Goal: Check status: Check status

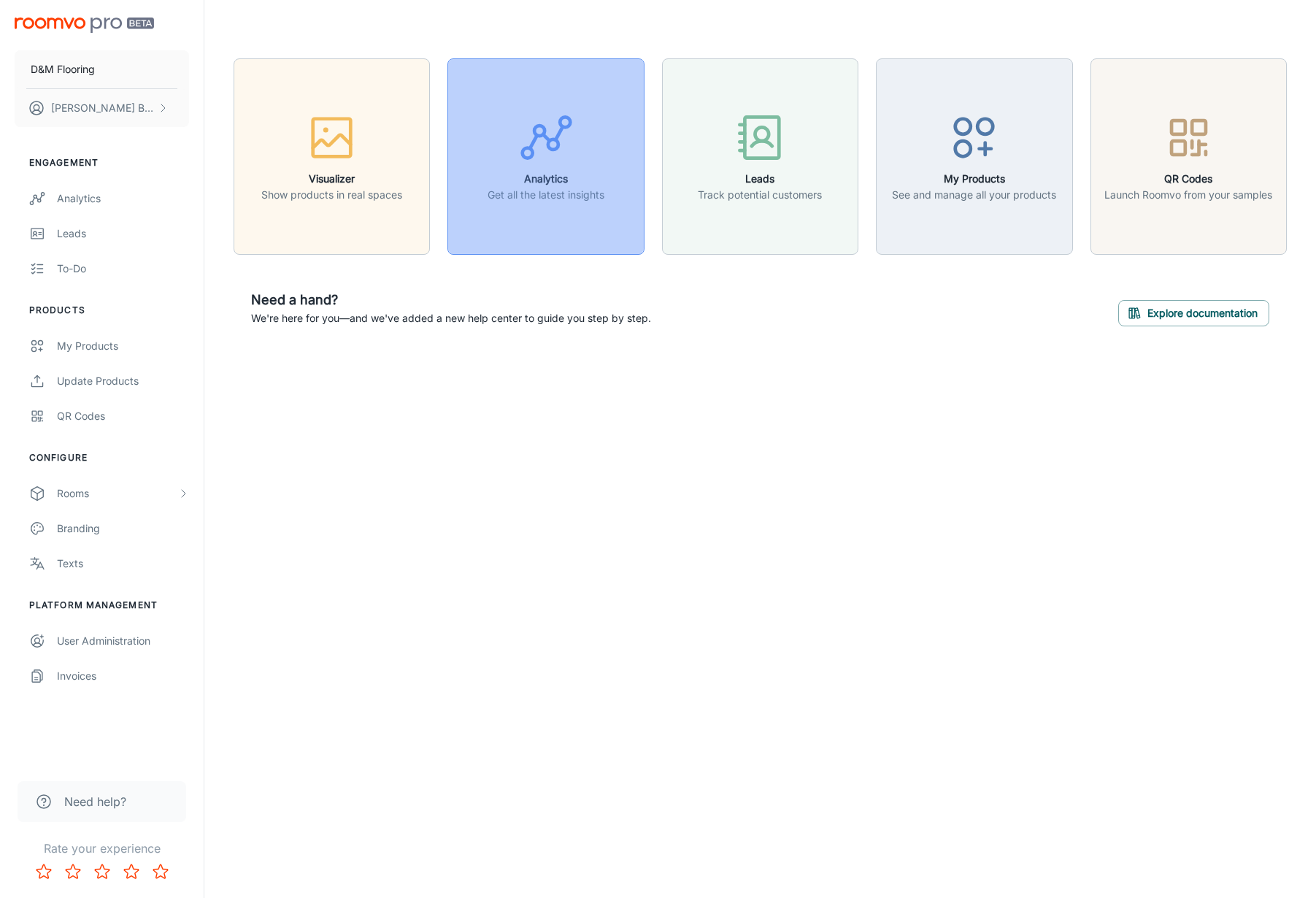
click at [547, 169] on div "button" at bounding box center [546, 140] width 116 height 61
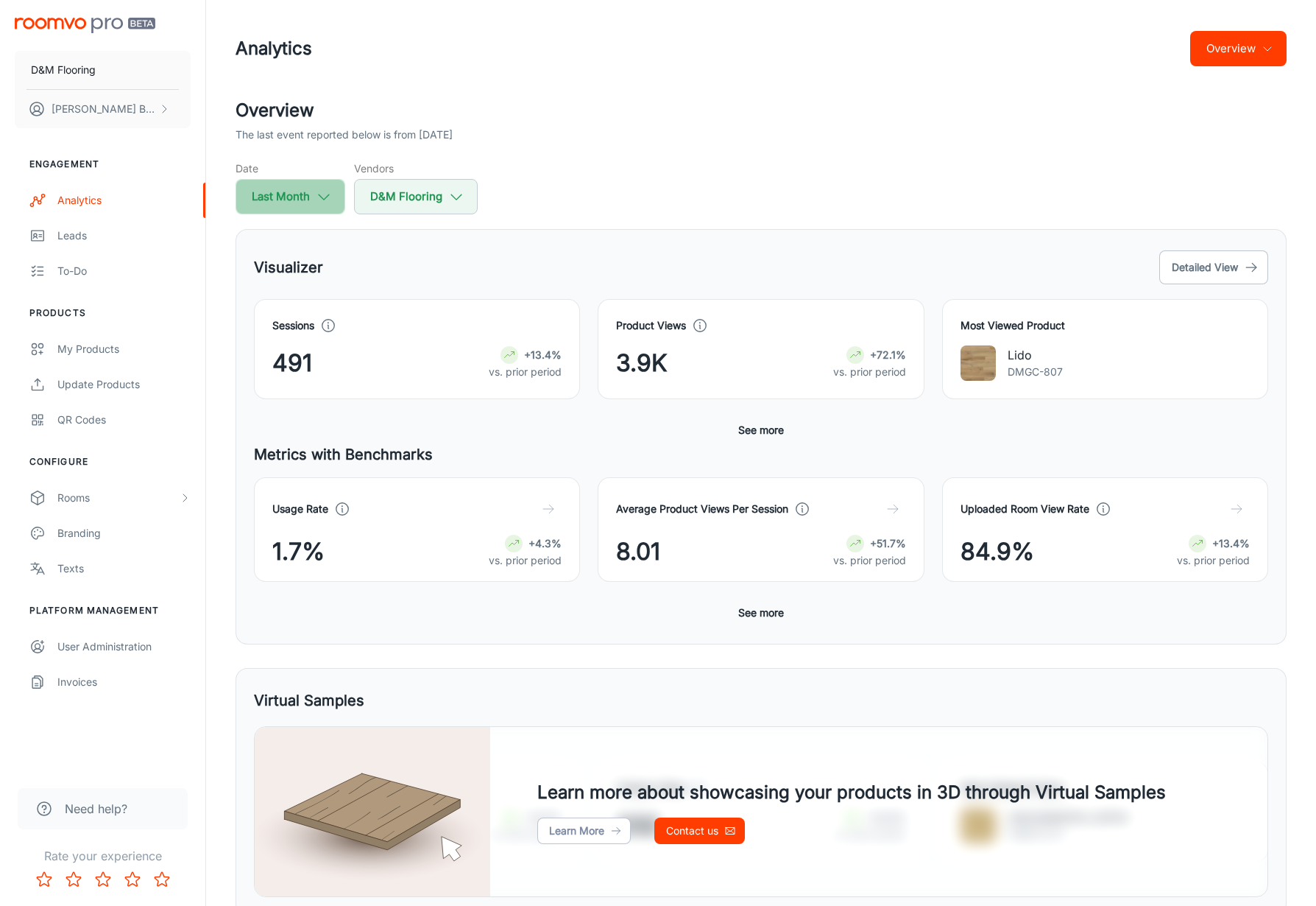
click at [295, 200] on button "Last Month" at bounding box center [290, 197] width 109 height 35
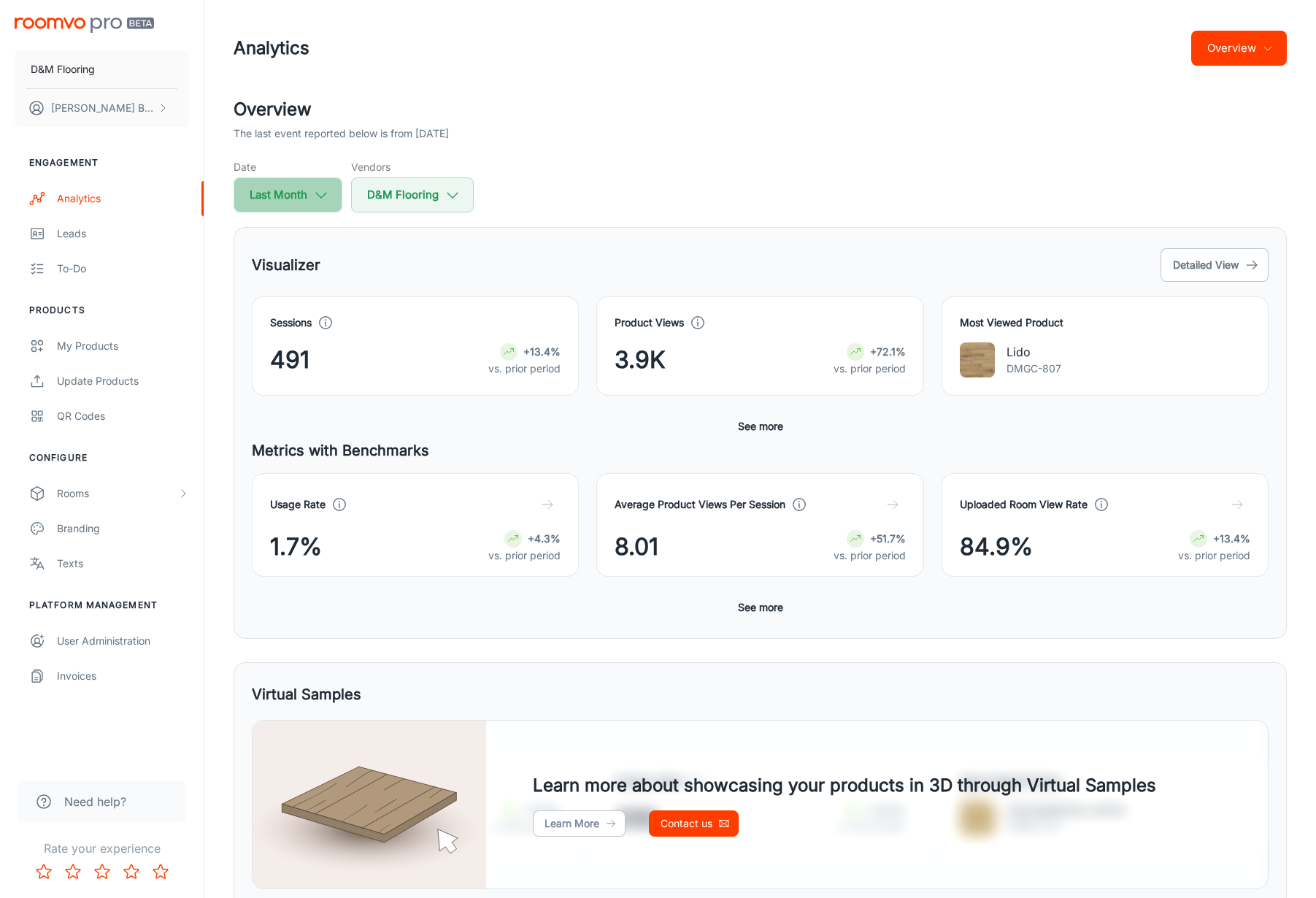
select select "7"
select select "2025"
select select "7"
select select "2025"
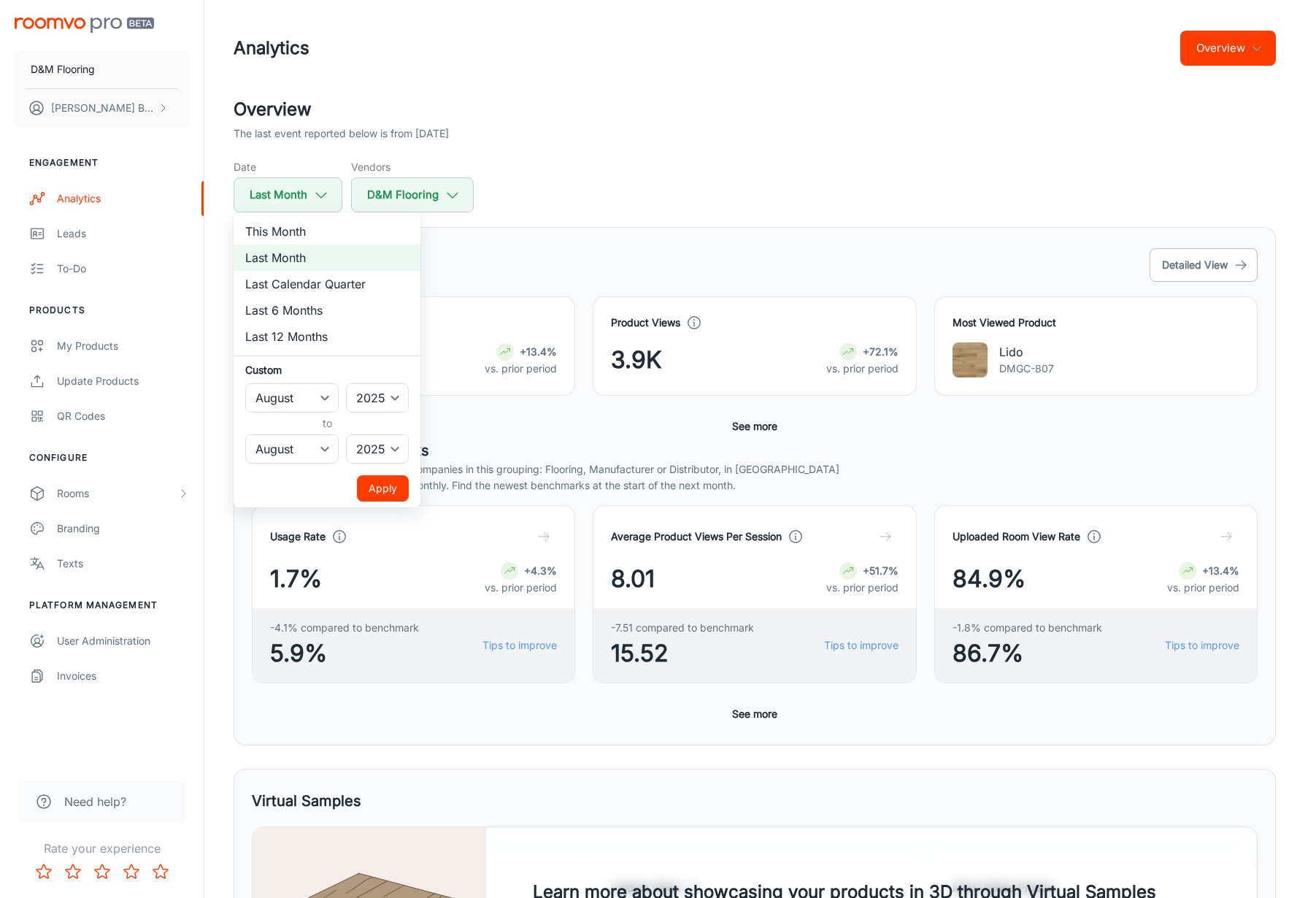
click at [296, 233] on li "This Month" at bounding box center [327, 231] width 187 height 26
select select "8"
click at [379, 489] on button "Apply" at bounding box center [382, 488] width 51 height 26
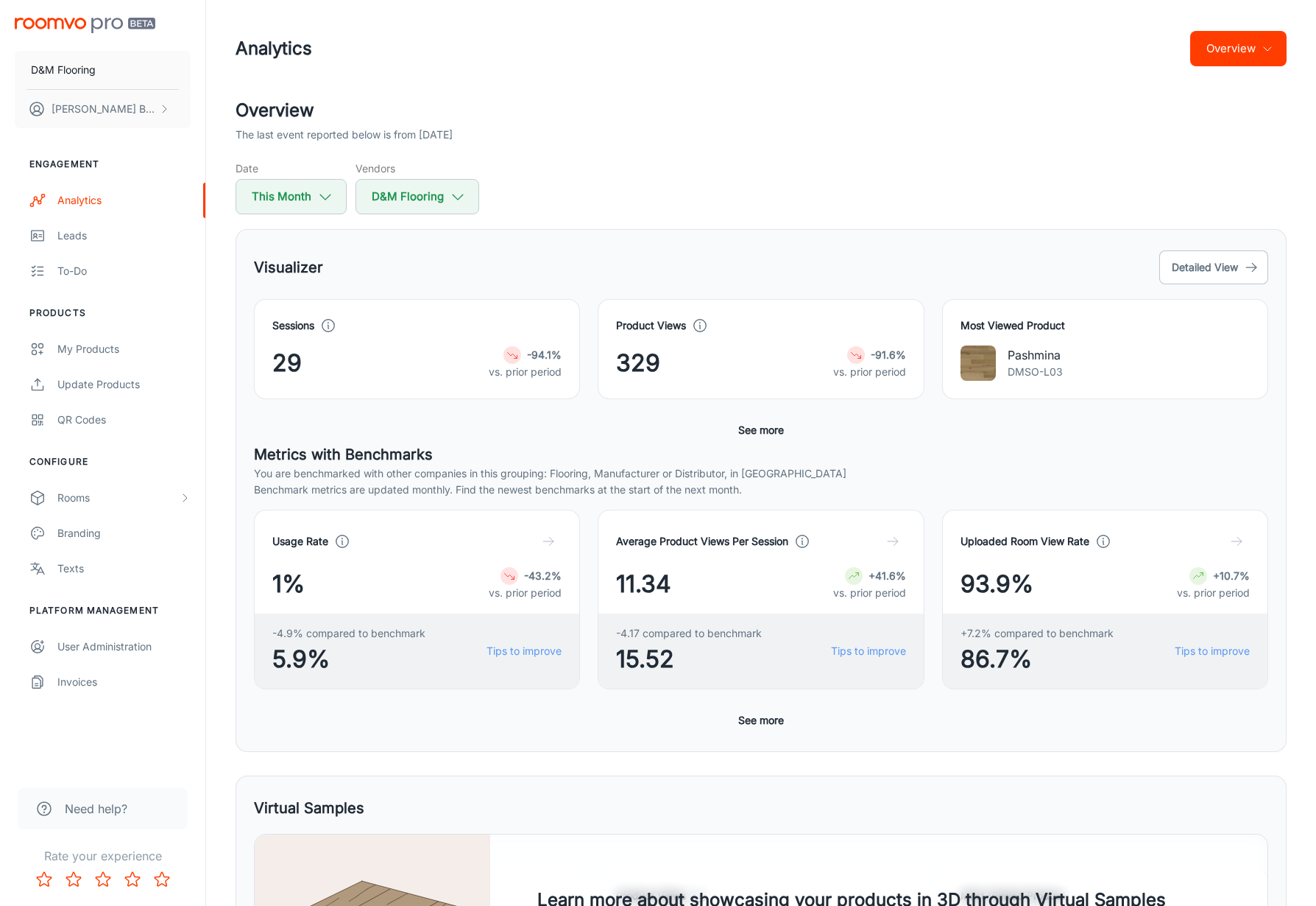
click at [400, 423] on div "Sessions 29 -94.1% vs. prior period Product Views 329 -91.6% vs. prior period M…" at bounding box center [761, 371] width 1014 height 145
click at [407, 419] on div "Sessions 29 -94.1% vs. prior period Product Views 329 -91.6% vs. prior period M…" at bounding box center [761, 371] width 1014 height 145
